Goal: Task Accomplishment & Management: Complete application form

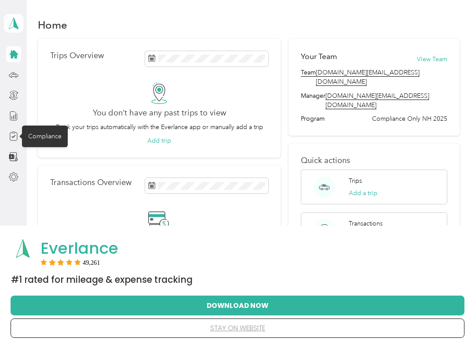
click at [13, 137] on icon at bounding box center [13, 136] width 4 height 3
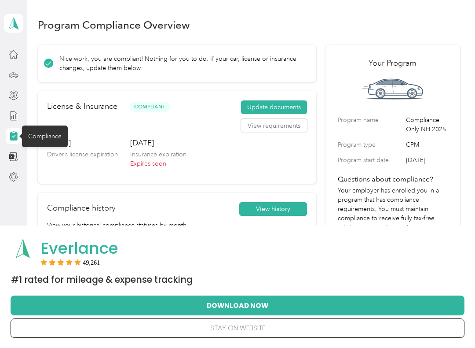
click at [285, 105] on button "Update documents" at bounding box center [274, 107] width 66 height 14
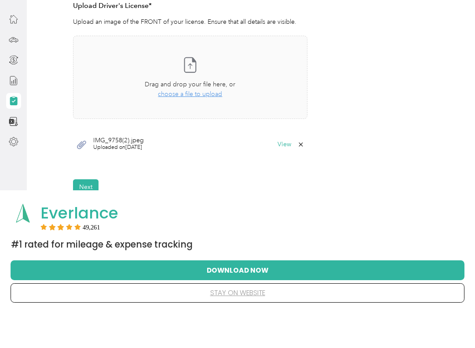
scroll to position [219, 0]
click at [92, 215] on button "Next" at bounding box center [86, 222] width 26 height 15
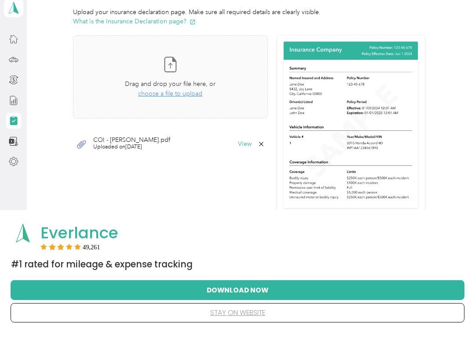
click at [265, 156] on icon at bounding box center [261, 159] width 7 height 7
click at [237, 158] on button "No" at bounding box center [236, 165] width 16 height 14
click at [198, 105] on span "choose a file to upload" at bounding box center [170, 108] width 64 height 7
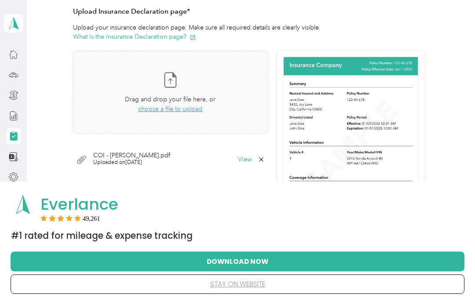
click at [194, 108] on span "choose a file to upload" at bounding box center [170, 108] width 64 height 7
click at [199, 112] on span "choose a file to upload" at bounding box center [170, 108] width 64 height 7
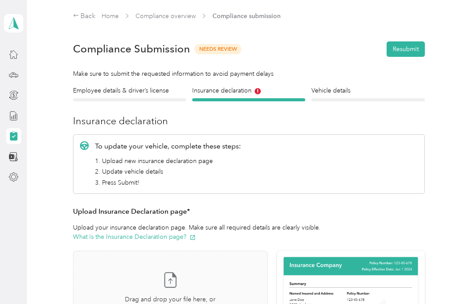
click at [17, 136] on icon at bounding box center [13, 136] width 7 height 8
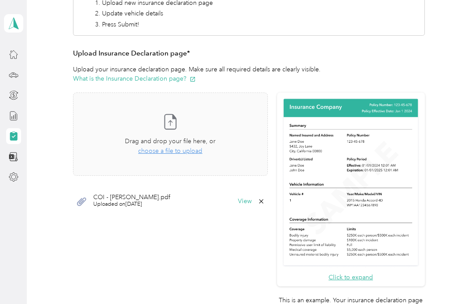
scroll to position [165, 0]
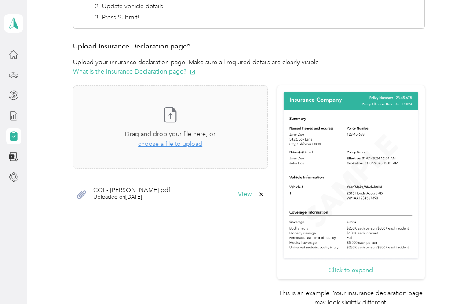
click at [197, 144] on span "choose a file to upload" at bounding box center [170, 143] width 64 height 7
click at [133, 193] on span "Uploaded on 10/1/2025" at bounding box center [117, 197] width 49 height 8
click at [82, 193] on icon at bounding box center [81, 194] width 9 height 8
click at [121, 198] on span "Uploaded on 10/1/2025" at bounding box center [117, 197] width 49 height 8
click at [252, 192] on button "View" at bounding box center [245, 194] width 14 height 6
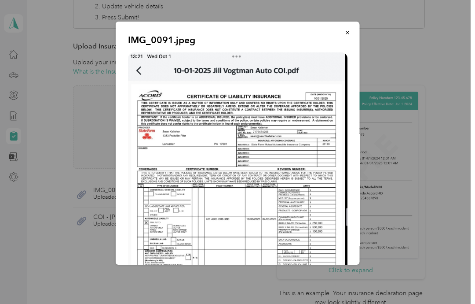
click at [344, 35] on button "button" at bounding box center [347, 32] width 18 height 15
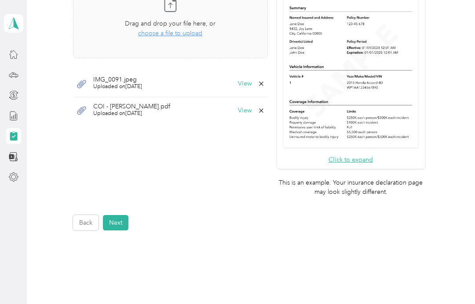
click at [120, 215] on button "Next" at bounding box center [116, 222] width 26 height 15
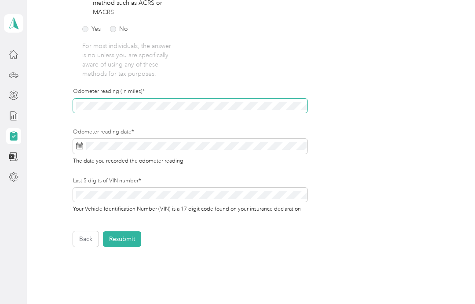
scroll to position [253, 0]
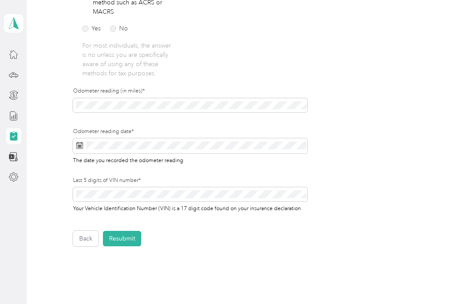
click at [78, 146] on rect at bounding box center [77, 146] width 1 height 1
click at [83, 143] on icon at bounding box center [79, 145] width 7 height 7
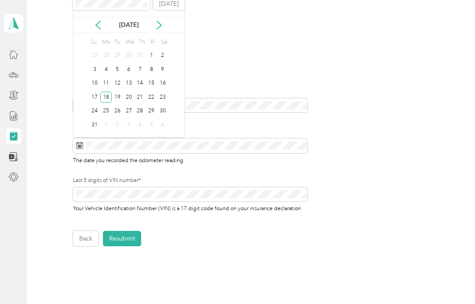
click at [156, 26] on icon at bounding box center [159, 25] width 9 height 9
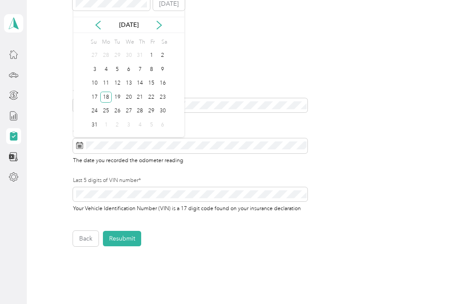
click at [170, 9] on button "Today" at bounding box center [169, 4] width 32 height 14
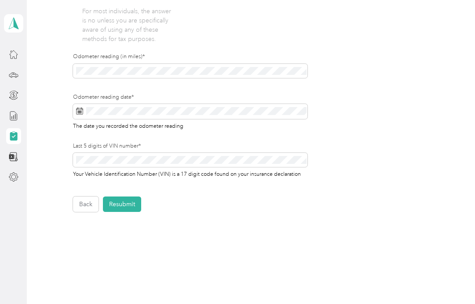
scroll to position [287, 0]
click at [127, 201] on button "Resubmit" at bounding box center [122, 204] width 38 height 15
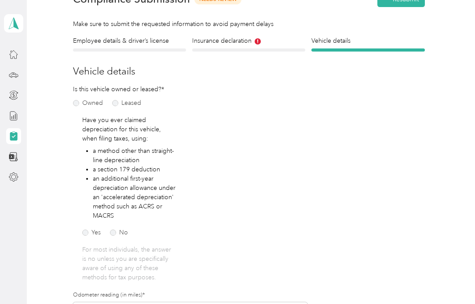
scroll to position [11, 0]
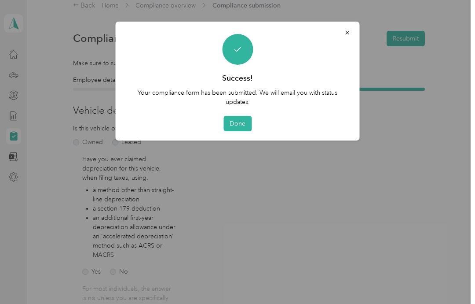
click at [241, 116] on button "Done" at bounding box center [238, 123] width 28 height 15
